Goal: Find specific page/section: Find specific page/section

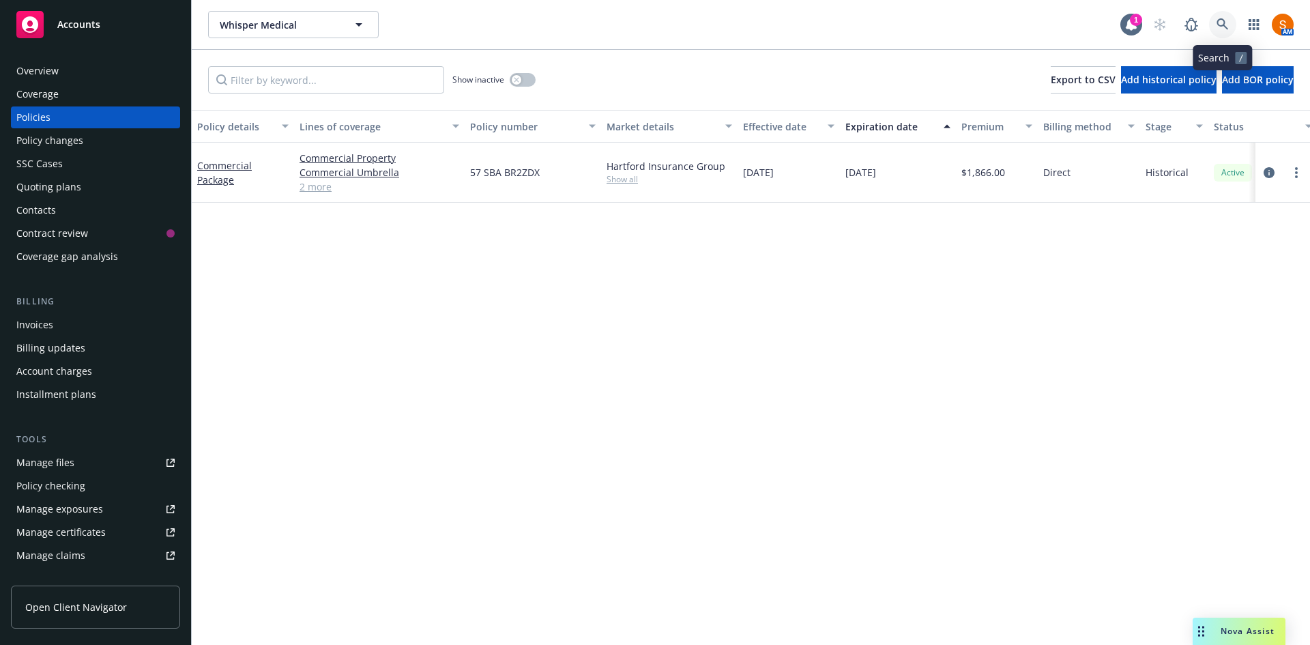
click at [1224, 31] on link at bounding box center [1222, 24] width 27 height 27
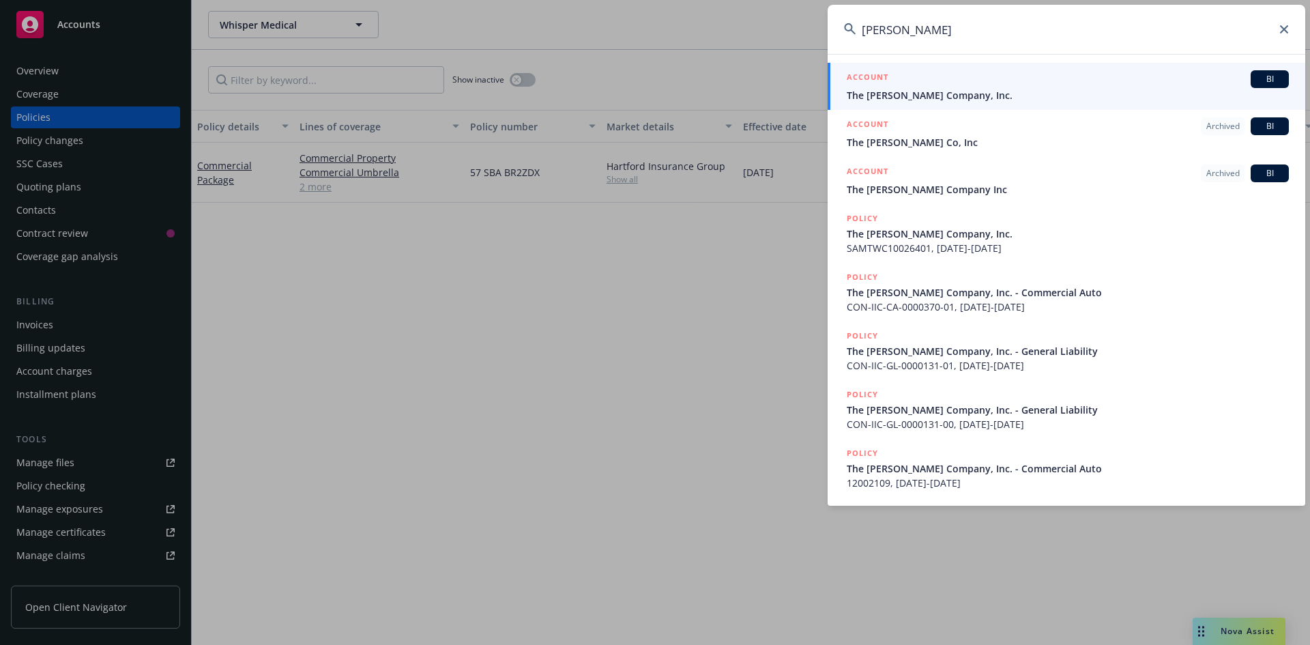
type input "[PERSON_NAME]"
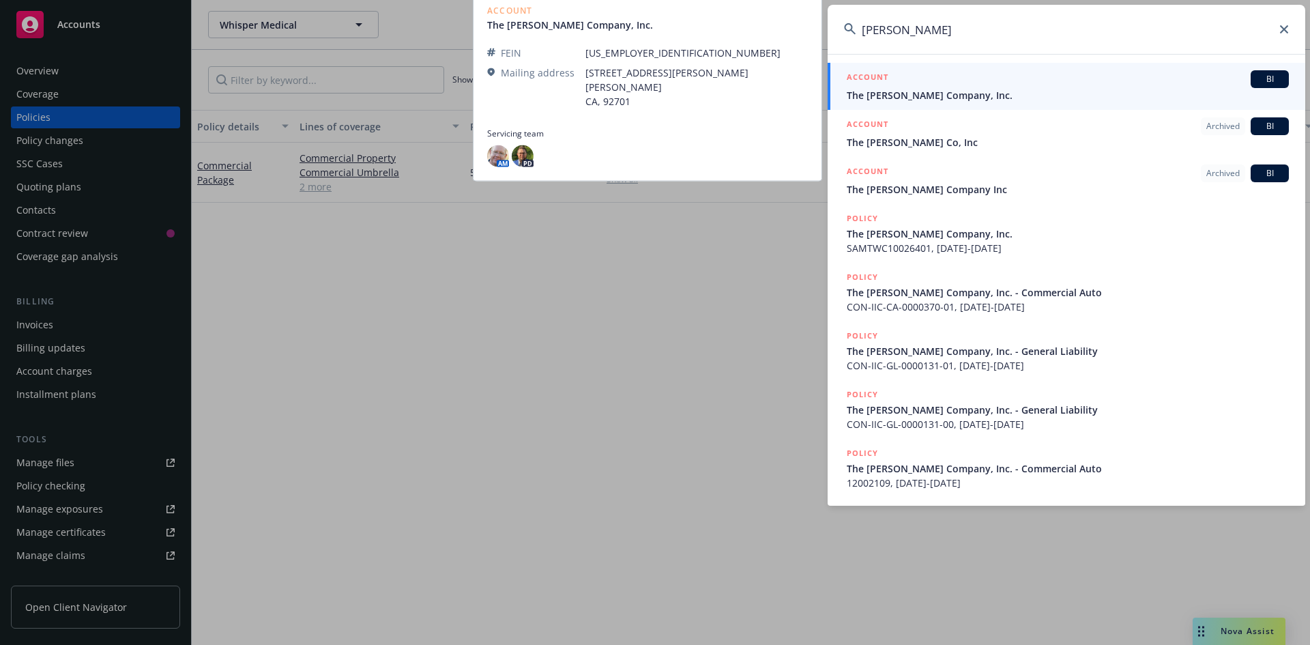
click at [1025, 93] on span "The [PERSON_NAME] Company, Inc." at bounding box center [1068, 95] width 442 height 14
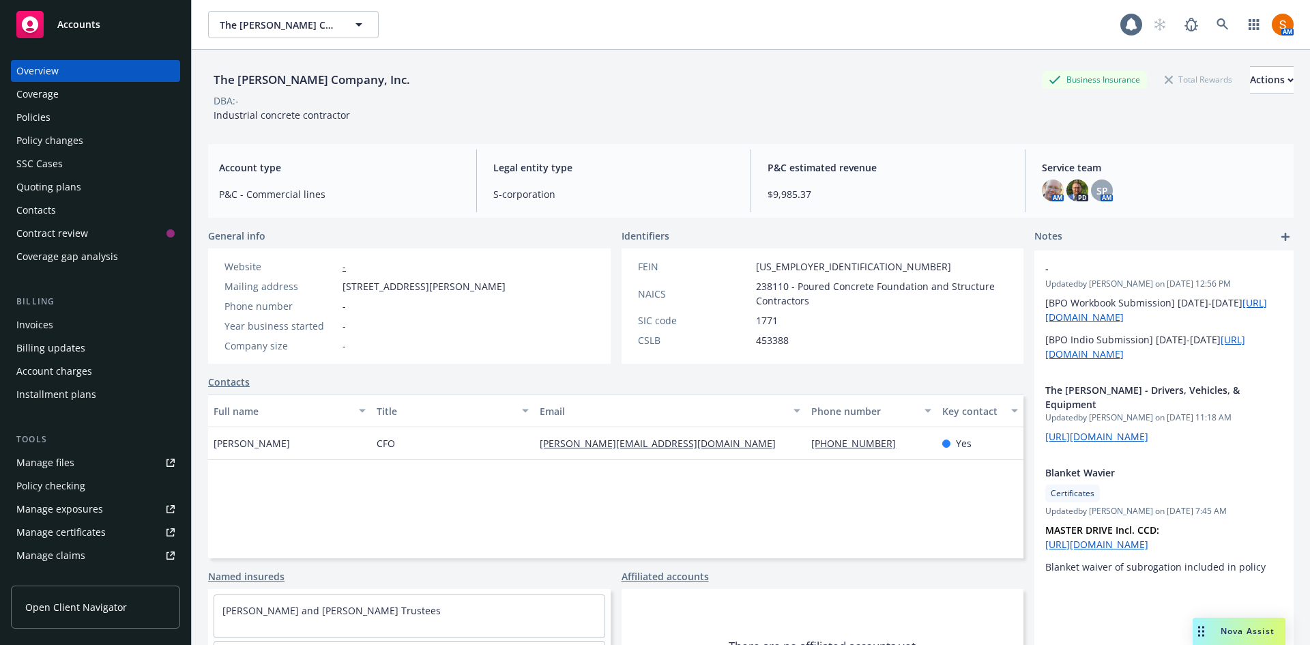
click at [59, 321] on div "Invoices" at bounding box center [95, 325] width 158 height 22
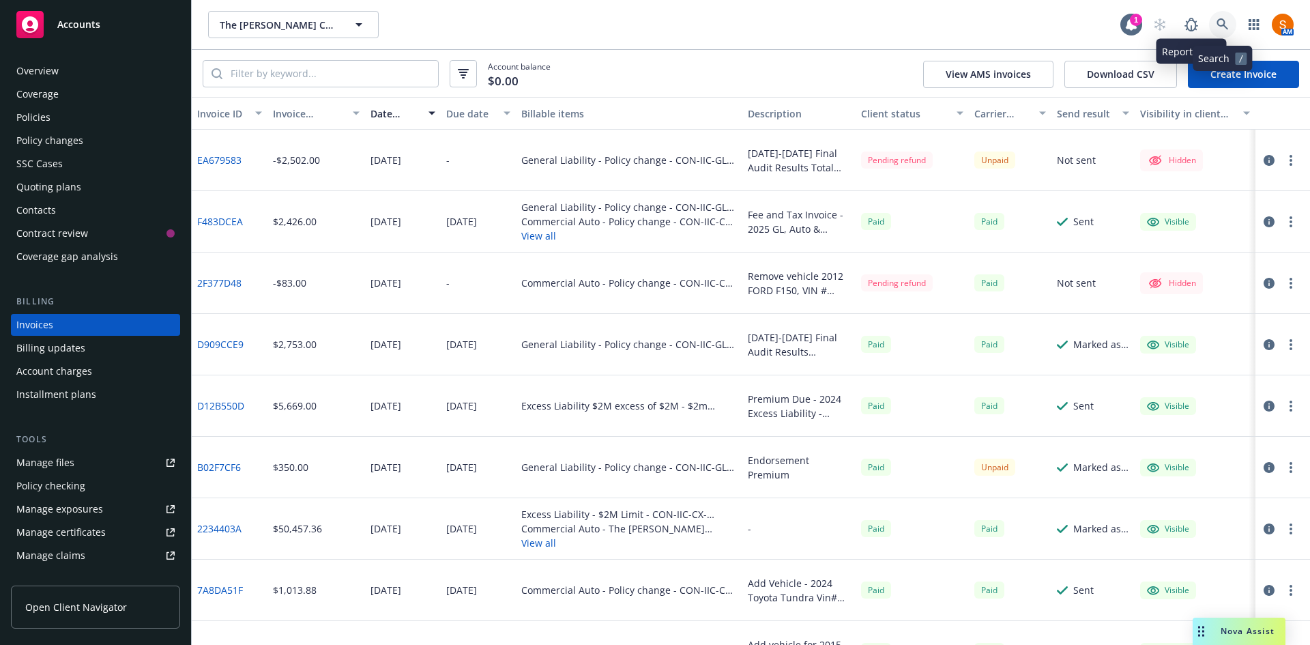
click at [1233, 31] on link at bounding box center [1222, 24] width 27 height 27
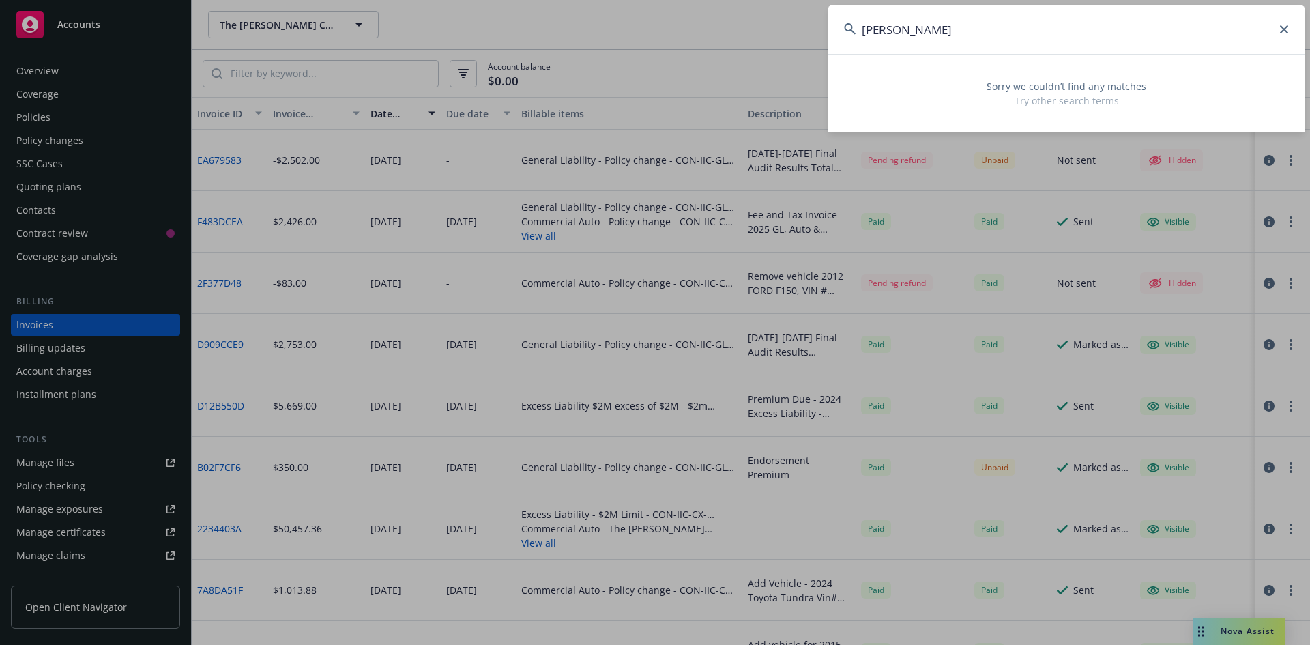
click at [1012, 23] on input "[PERSON_NAME]" at bounding box center [1067, 29] width 478 height 49
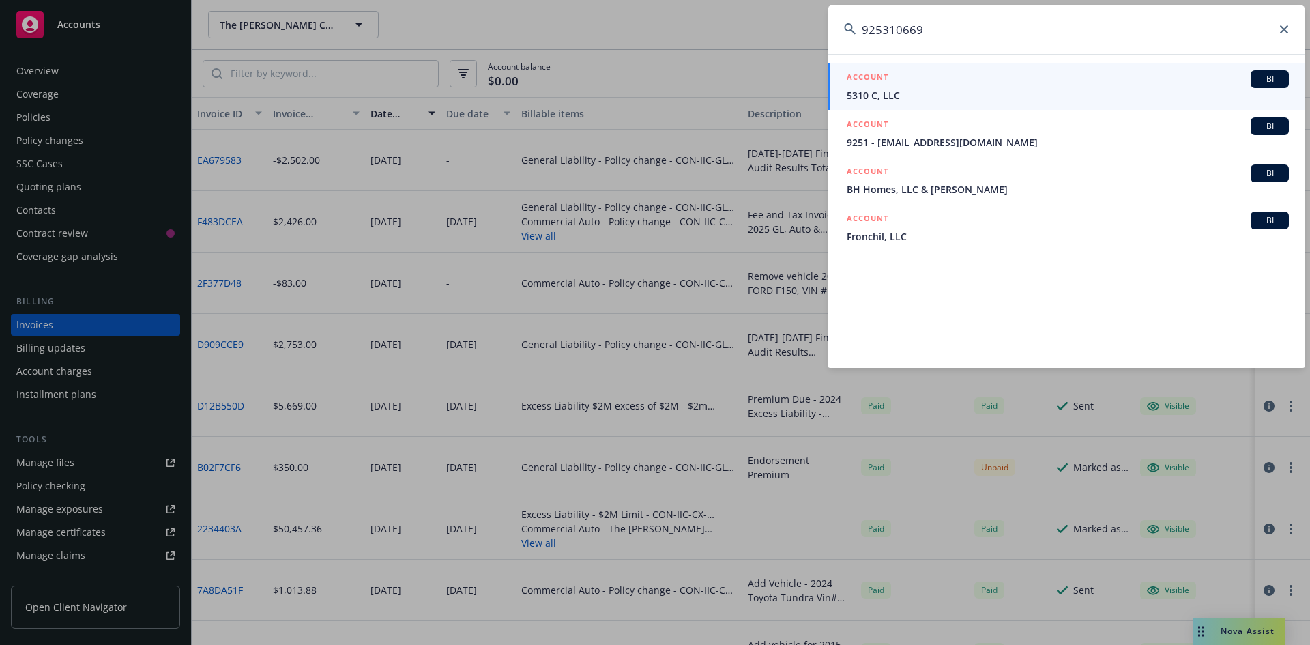
type input "9253106692"
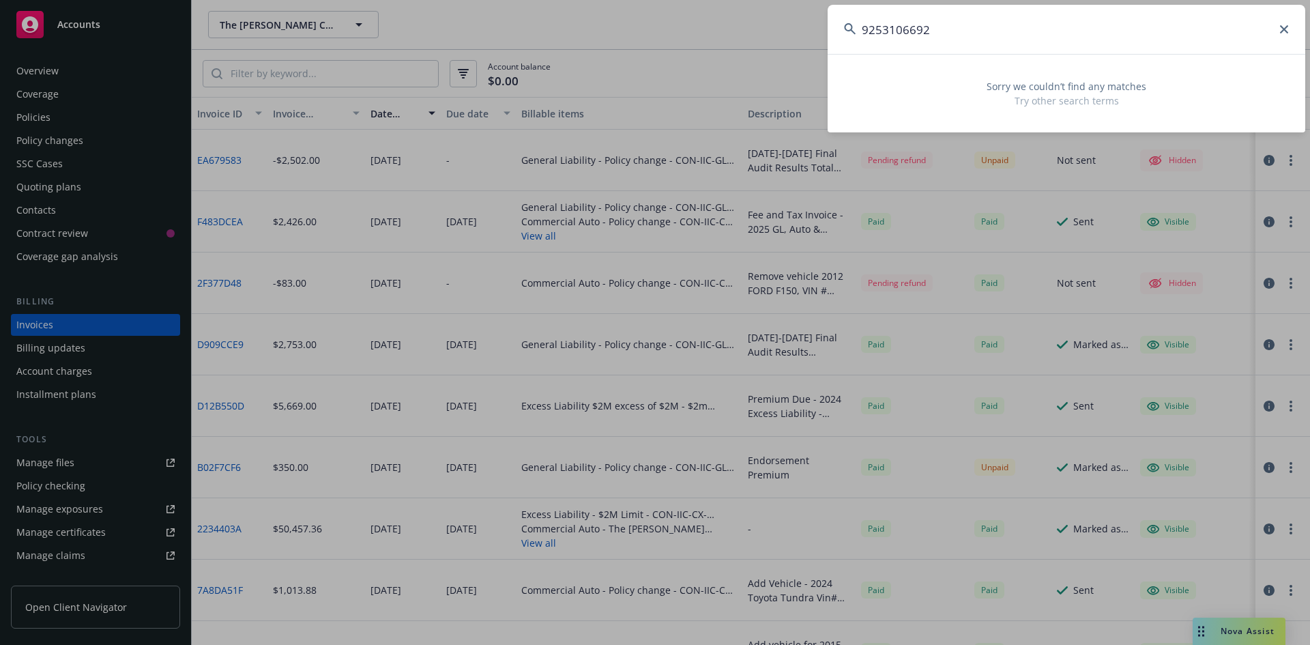
click at [1000, 31] on input "9253106692" at bounding box center [1067, 29] width 478 height 49
